Goal: Check status: Check status

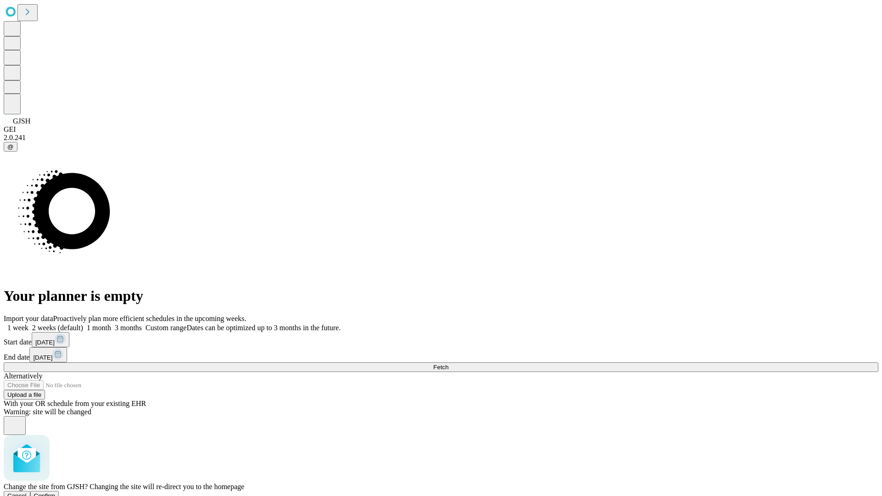
click at [56, 492] on span "Confirm" at bounding box center [45, 495] width 22 height 7
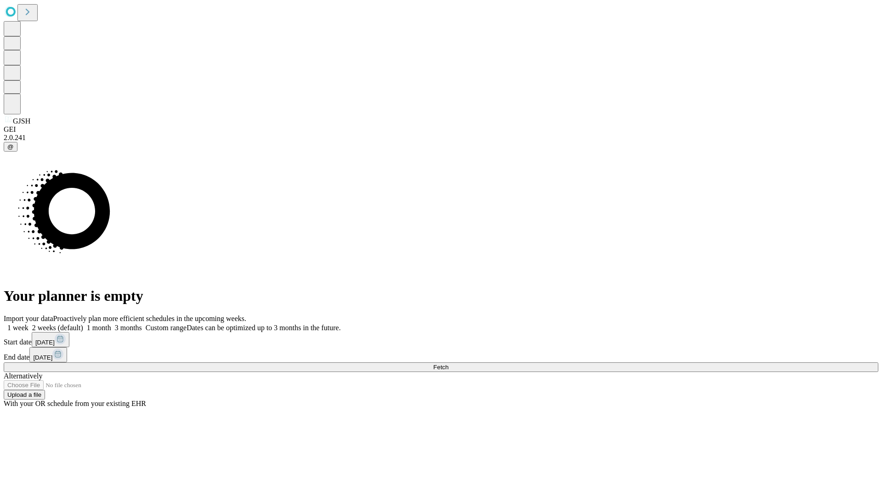
click at [111, 324] on label "1 month" at bounding box center [97, 328] width 28 height 8
click at [448, 364] on span "Fetch" at bounding box center [440, 367] width 15 height 7
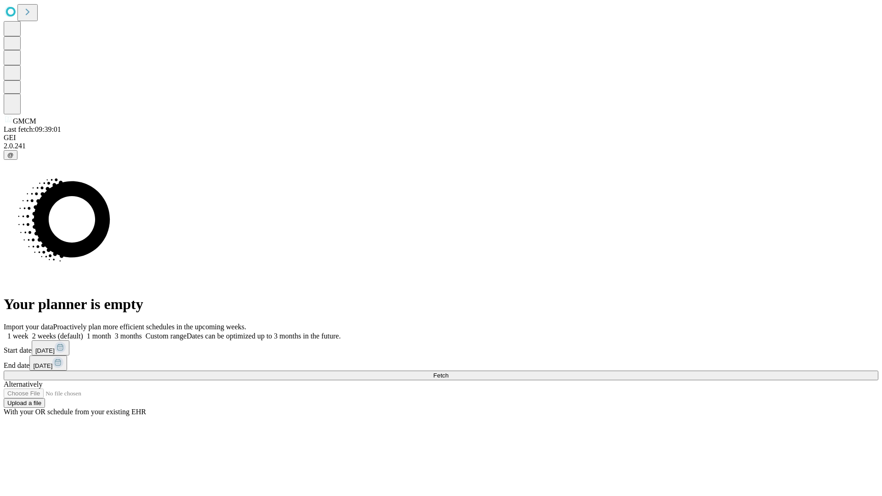
click at [111, 332] on label "1 month" at bounding box center [97, 336] width 28 height 8
click at [448, 372] on span "Fetch" at bounding box center [440, 375] width 15 height 7
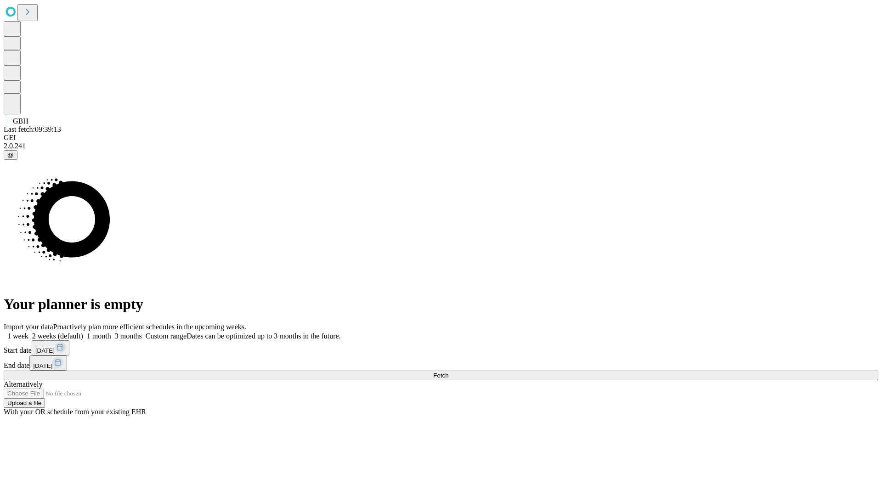
click at [111, 332] on label "1 month" at bounding box center [97, 336] width 28 height 8
click at [448, 372] on span "Fetch" at bounding box center [440, 375] width 15 height 7
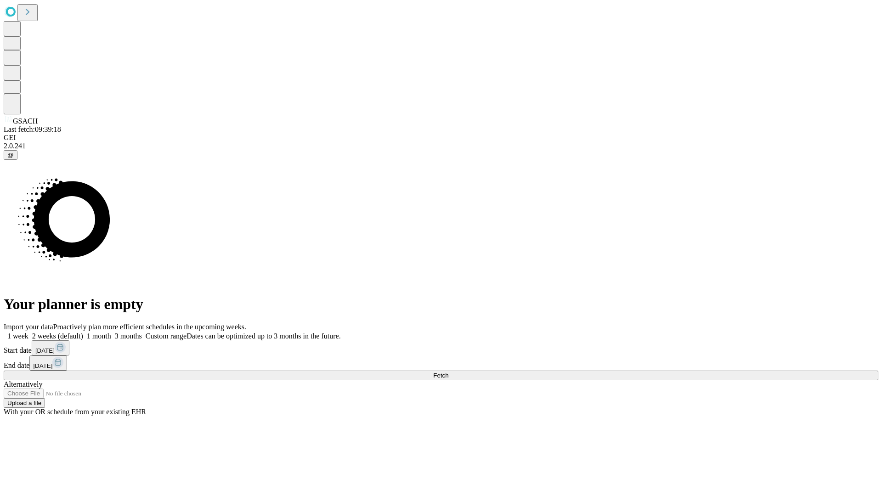
click at [111, 332] on label "1 month" at bounding box center [97, 336] width 28 height 8
click at [448, 372] on span "Fetch" at bounding box center [440, 375] width 15 height 7
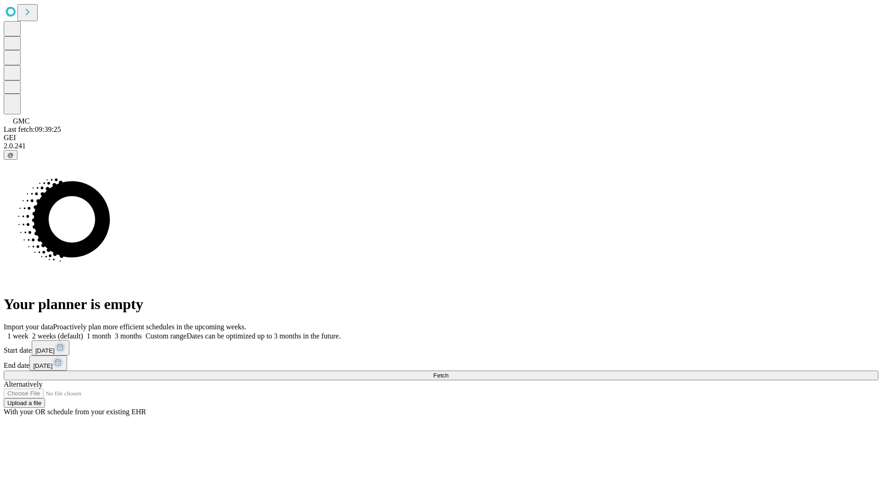
click at [111, 332] on label "1 month" at bounding box center [97, 336] width 28 height 8
click at [448, 372] on span "Fetch" at bounding box center [440, 375] width 15 height 7
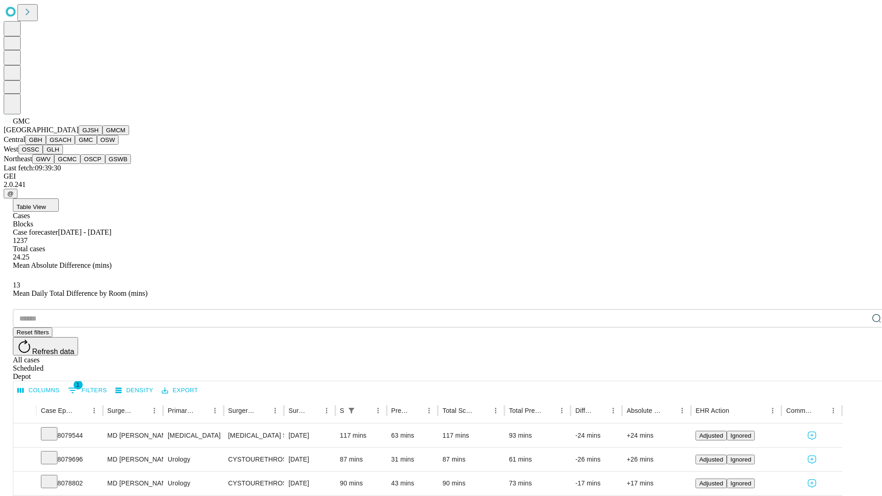
click at [97, 145] on button "OSW" at bounding box center [108, 140] width 22 height 10
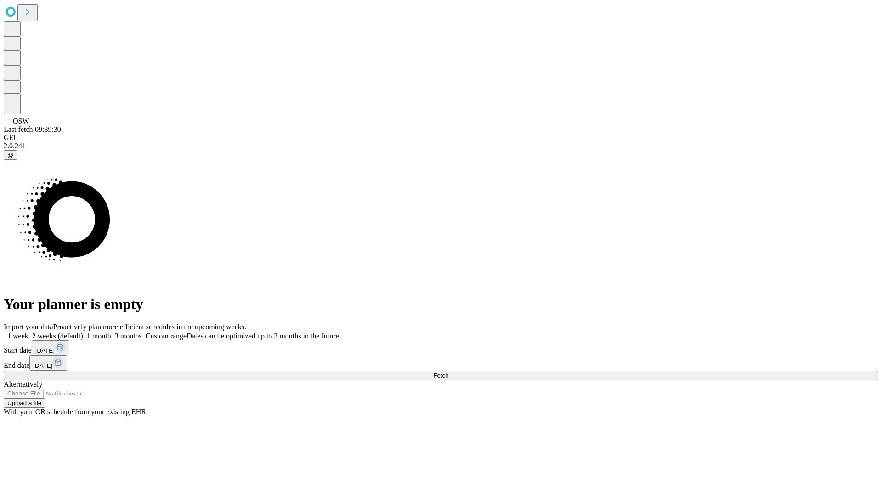
click at [111, 332] on label "1 month" at bounding box center [97, 336] width 28 height 8
click at [448, 372] on span "Fetch" at bounding box center [440, 375] width 15 height 7
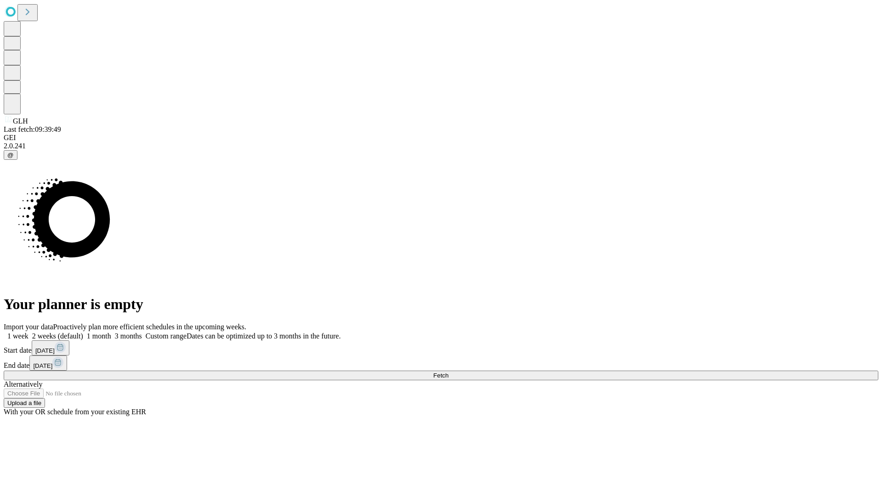
click at [111, 332] on label "1 month" at bounding box center [97, 336] width 28 height 8
click at [448, 372] on span "Fetch" at bounding box center [440, 375] width 15 height 7
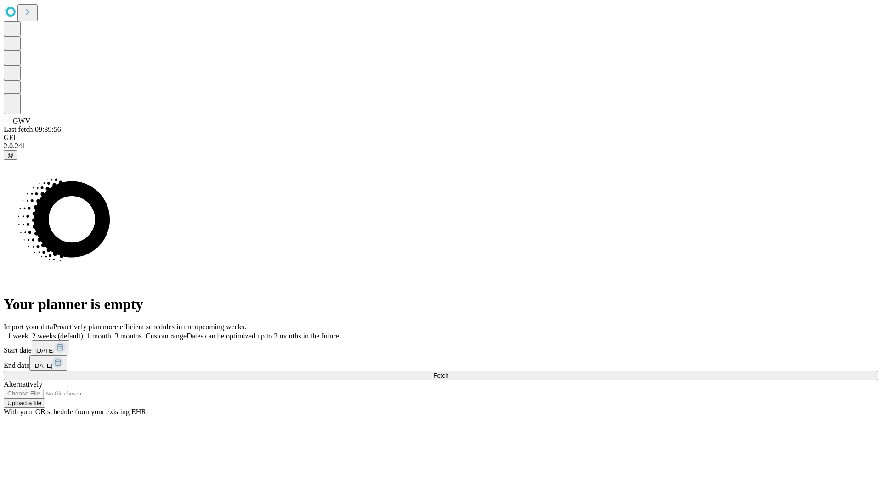
click at [111, 332] on label "1 month" at bounding box center [97, 336] width 28 height 8
click at [448, 372] on span "Fetch" at bounding box center [440, 375] width 15 height 7
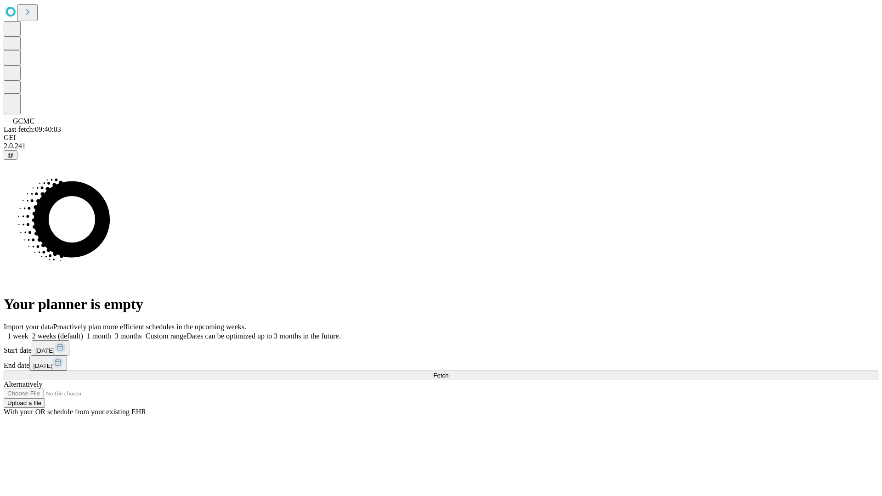
click at [111, 332] on label "1 month" at bounding box center [97, 336] width 28 height 8
click at [448, 372] on span "Fetch" at bounding box center [440, 375] width 15 height 7
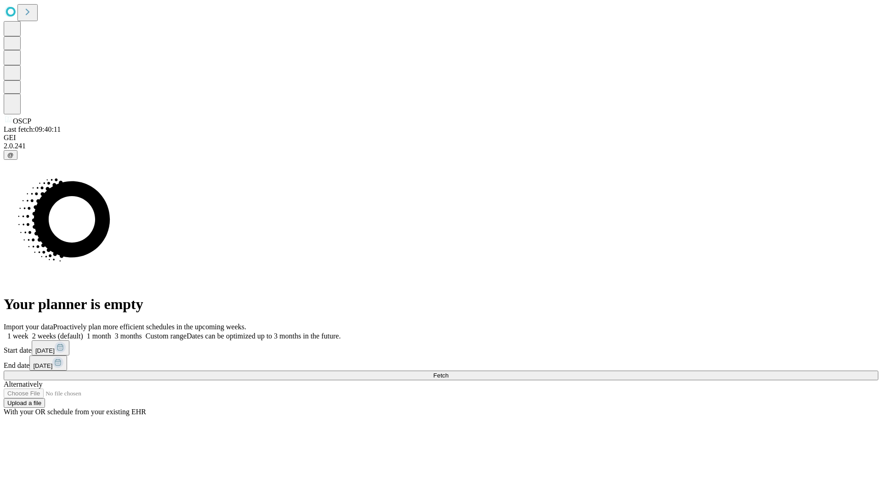
click at [111, 332] on label "1 month" at bounding box center [97, 336] width 28 height 8
click at [448, 372] on span "Fetch" at bounding box center [440, 375] width 15 height 7
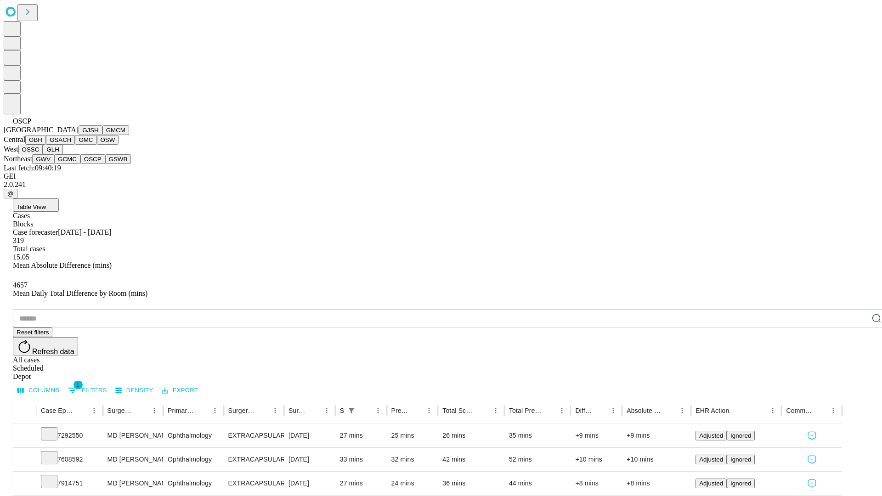
click at [105, 164] on button "GSWB" at bounding box center [118, 159] width 26 height 10
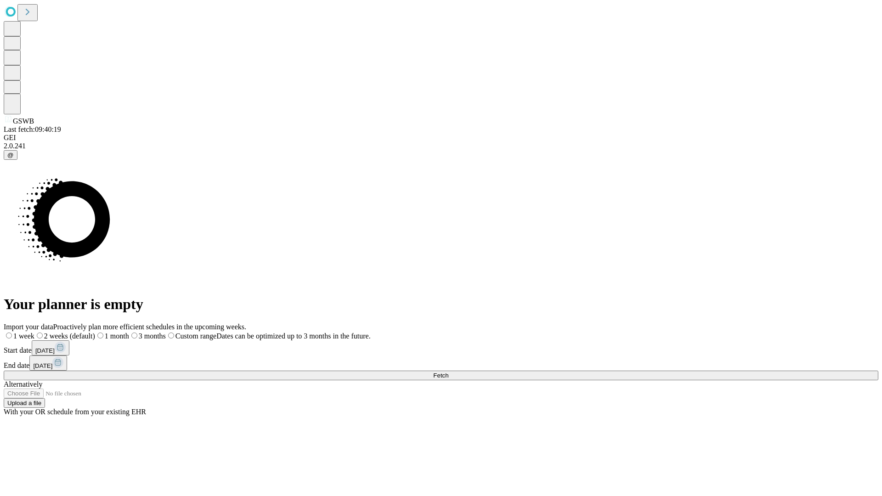
click at [129, 332] on label "1 month" at bounding box center [112, 336] width 34 height 8
click at [448, 372] on span "Fetch" at bounding box center [440, 375] width 15 height 7
